Goal: Navigation & Orientation: Find specific page/section

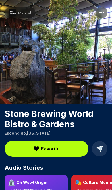
click at [23, 8] on button "Explore!" at bounding box center [20, 12] width 31 height 11
click at [103, 12] on circle "More options" at bounding box center [103, 12] width 1 height 1
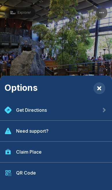
click at [76, 54] on div "Options Get Directions Need support? Claim Place QR Code" at bounding box center [56, 95] width 112 height 190
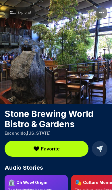
click at [103, 15] on rect "More options" at bounding box center [101, 12] width 11 height 11
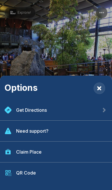
click at [84, 51] on div "Options Get Directions Need support? Claim Place QR Code" at bounding box center [56, 95] width 112 height 190
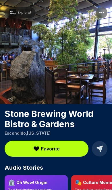
click at [24, 16] on div "Explore!" at bounding box center [20, 12] width 22 height 7
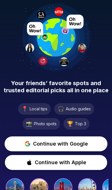
click at [68, 141] on span "Continue with Google" at bounding box center [60, 144] width 55 height 8
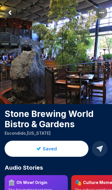
click at [8, 14] on rect "Return to previous page" at bounding box center [10, 12] width 11 height 11
click at [14, 12] on rect "Return to previous page" at bounding box center [10, 12] width 11 height 11
click at [11, 14] on icon "Return to previous page" at bounding box center [10, 12] width 2 height 3
click at [9, 15] on rect "Return to previous page" at bounding box center [10, 12] width 11 height 11
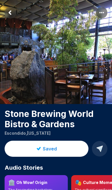
click at [9, 15] on rect "Return to previous page" at bounding box center [10, 12] width 11 height 11
click at [11, 13] on rect "Return to previous page" at bounding box center [10, 12] width 11 height 11
click at [11, 11] on icon "Return to previous page" at bounding box center [10, 12] width 2 height 3
click at [13, 9] on rect "Return to previous page" at bounding box center [10, 12] width 11 height 11
click at [106, 13] on rect "More options" at bounding box center [101, 12] width 11 height 11
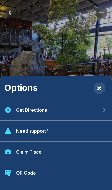
click at [86, 54] on div "Options Get Directions Need support? Claim Place QR Code" at bounding box center [56, 95] width 112 height 190
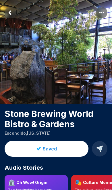
click at [78, 59] on img at bounding box center [56, 52] width 112 height 104
click at [6, 12] on rect "Return to previous page" at bounding box center [10, 12] width 11 height 11
click at [11, 11] on rect "Return to previous page" at bounding box center [10, 12] width 11 height 11
click at [11, 11] on icon "Return to previous page" at bounding box center [10, 12] width 2 height 3
click at [11, 14] on rect "Return to previous page" at bounding box center [10, 12] width 11 height 11
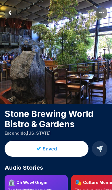
click at [11, 13] on rect "Return to previous page" at bounding box center [10, 12] width 11 height 11
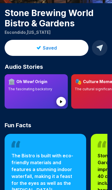
scroll to position [101, 0]
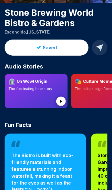
click at [62, 99] on circle at bounding box center [60, 101] width 9 height 9
click at [61, 100] on circle at bounding box center [60, 101] width 9 height 9
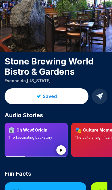
scroll to position [0, 0]
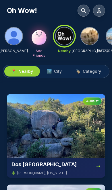
click at [94, 72] on span "Category" at bounding box center [92, 72] width 18 height 6
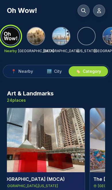
scroll to position [0, 56]
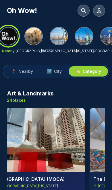
click at [59, 36] on img at bounding box center [58, 36] width 17 height 17
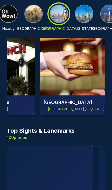
scroll to position [0, 776]
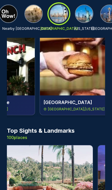
click at [59, 145] on img at bounding box center [46, 177] width 91 height 64
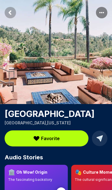
click at [104, 12] on rect "More options" at bounding box center [101, 12] width 11 height 11
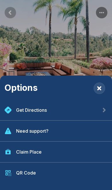
click at [14, 12] on div "Options Get Directions Need support? Claim Place QR Code" at bounding box center [56, 95] width 112 height 190
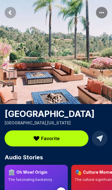
click at [11, 13] on rect "Return to previous page" at bounding box center [10, 12] width 11 height 11
